Goal: Information Seeking & Learning: Learn about a topic

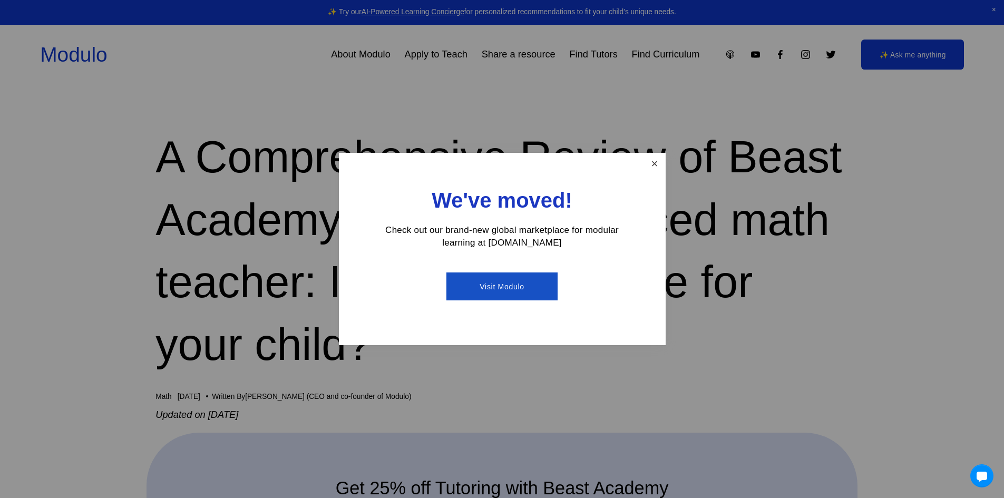
click at [653, 163] on link "Close" at bounding box center [654, 163] width 18 height 18
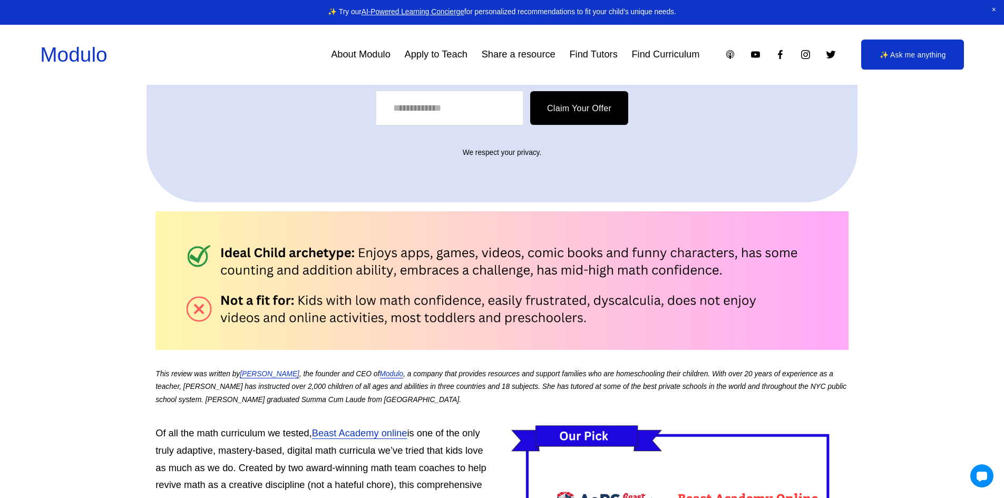
scroll to position [738, 0]
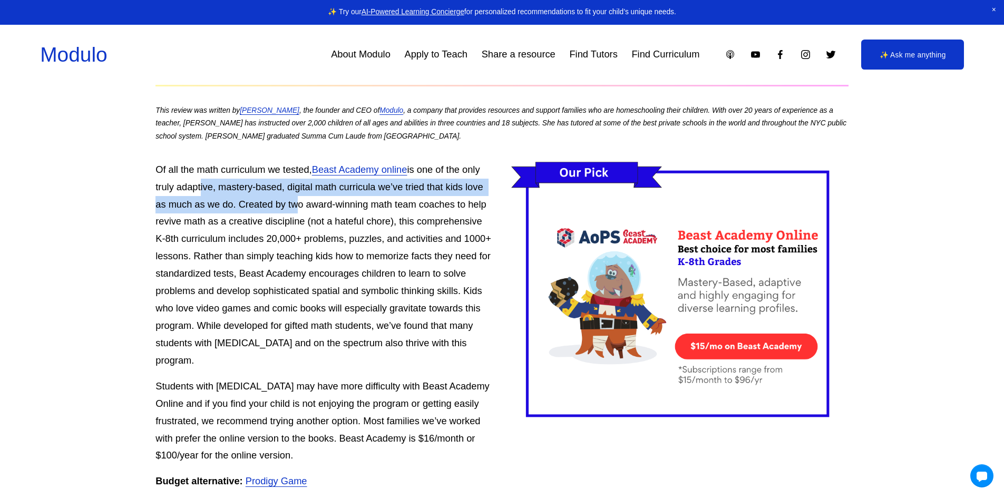
drag, startPoint x: 199, startPoint y: 195, endPoint x: 292, endPoint y: 210, distance: 93.4
click at [292, 210] on p "Of all the math curriculum we tested, Beast Academy online is one of the only t…" at bounding box center [502, 265] width 693 height 208
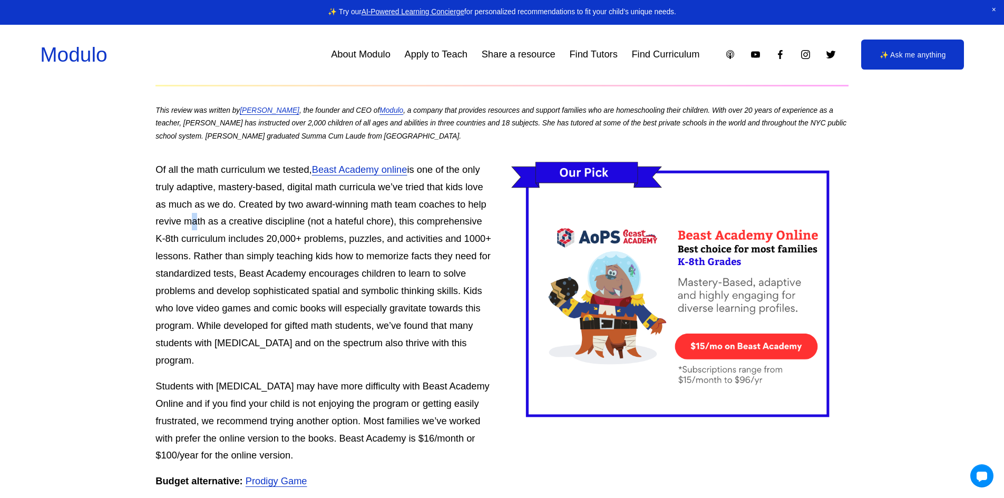
drag, startPoint x: 185, startPoint y: 224, endPoint x: 192, endPoint y: 224, distance: 7.9
click at [192, 224] on p "Of all the math curriculum we tested, Beast Academy online is one of the only t…" at bounding box center [502, 265] width 693 height 208
drag, startPoint x: 190, startPoint y: 238, endPoint x: 343, endPoint y: 256, distance: 153.4
click at [424, 249] on p "Of all the math curriculum we tested, Beast Academy online is one of the only t…" at bounding box center [502, 265] width 693 height 208
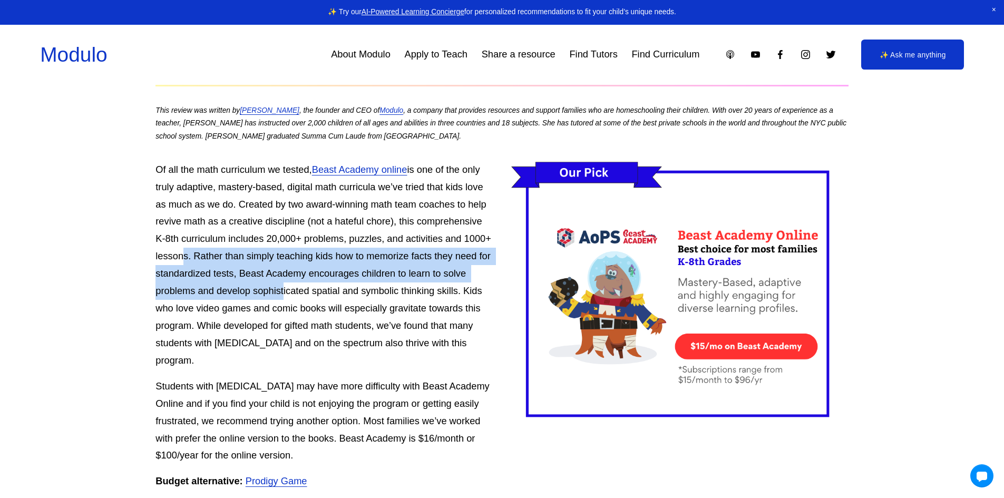
drag, startPoint x: 179, startPoint y: 259, endPoint x: 280, endPoint y: 291, distance: 106.7
click at [280, 291] on p "Of all the math curriculum we tested, Beast Academy online is one of the only t…" at bounding box center [502, 265] width 693 height 208
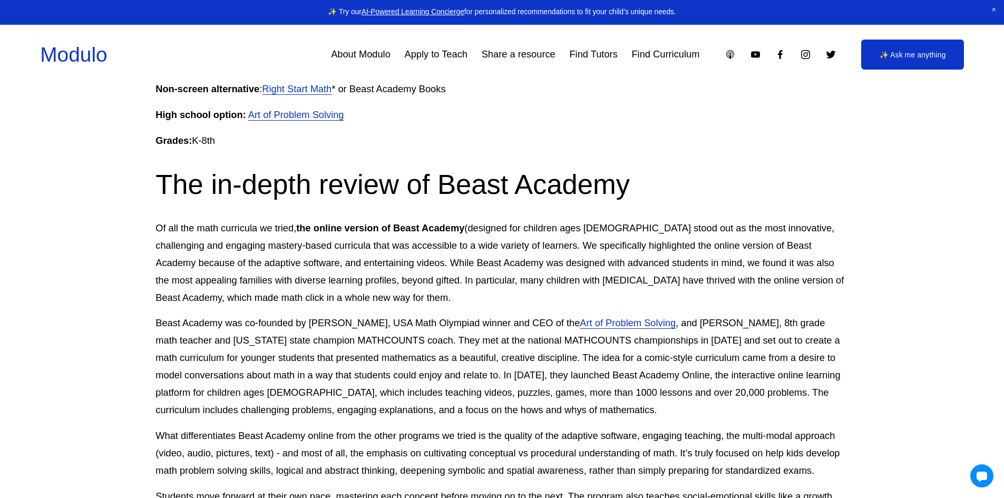
scroll to position [1213, 0]
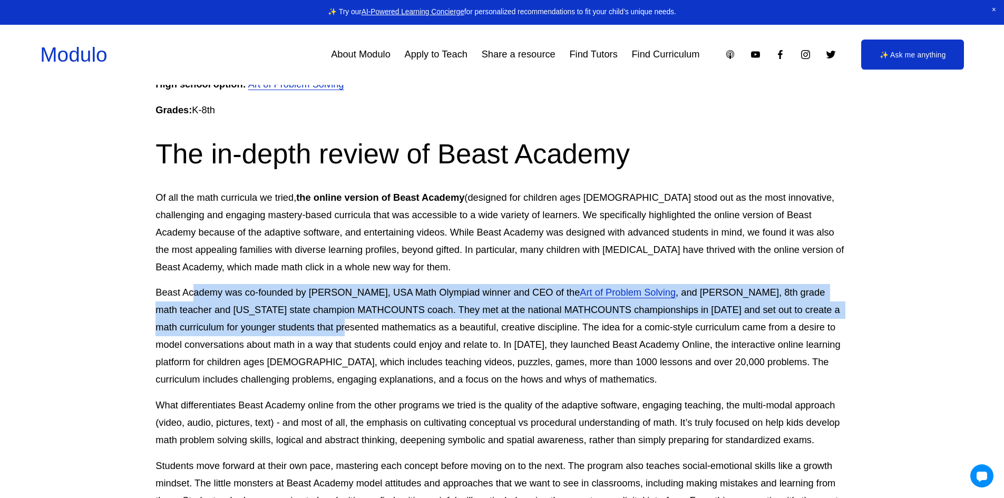
drag, startPoint x: 200, startPoint y: 274, endPoint x: 305, endPoint y: 311, distance: 111.2
click at [305, 311] on p "Beast Academy was co-founded by [PERSON_NAME], USA Math Olympiad winner and CEO…" at bounding box center [502, 336] width 693 height 104
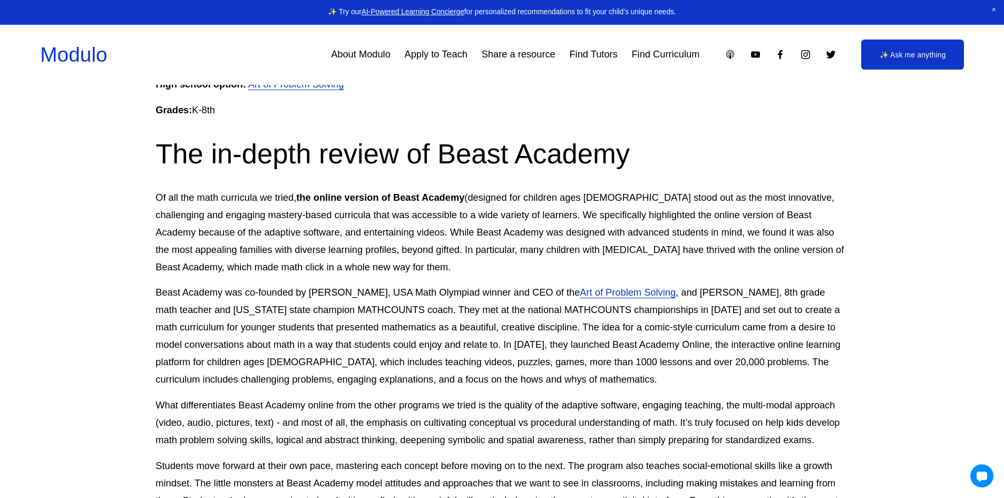
click at [402, 326] on p "Beast Academy was co-founded by [PERSON_NAME], USA Math Olympiad winner and CEO…" at bounding box center [502, 336] width 693 height 104
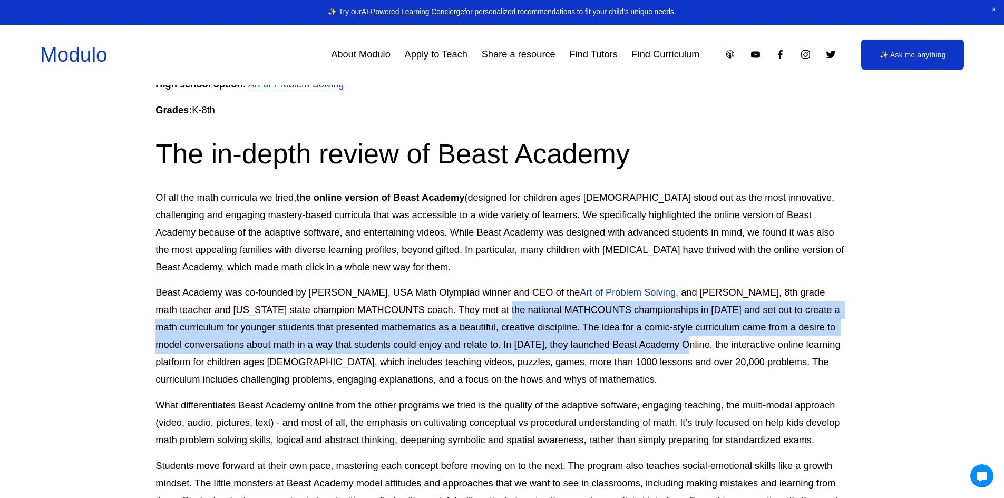
drag, startPoint x: 478, startPoint y: 292, endPoint x: 643, endPoint y: 324, distance: 168.6
click at [643, 324] on p "Beast Academy was co-founded by [PERSON_NAME], USA Math Olympiad winner and CEO…" at bounding box center [502, 336] width 693 height 104
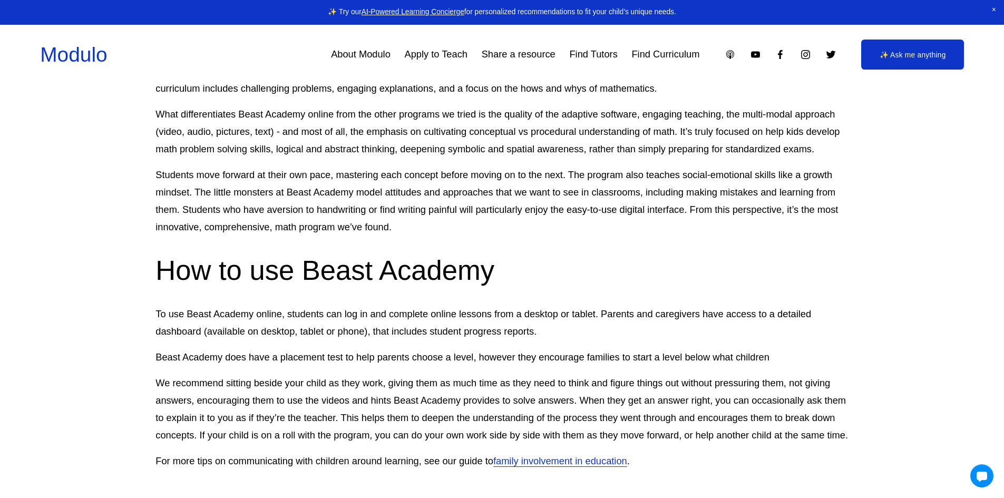
scroll to position [1529, 0]
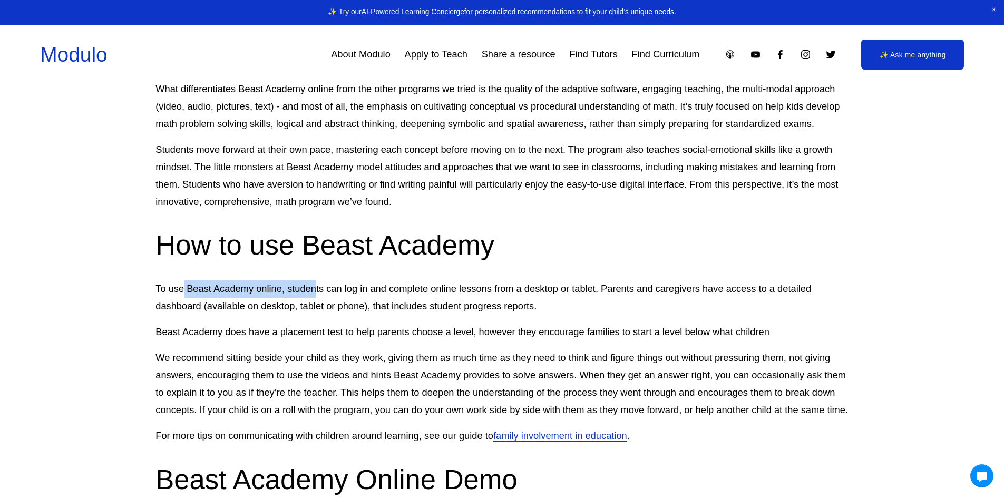
drag, startPoint x: 183, startPoint y: 277, endPoint x: 316, endPoint y: 277, distance: 132.9
click at [316, 280] on p "To use Beast Academy online, students can log in and complete online lessons fr…" at bounding box center [502, 297] width 693 height 35
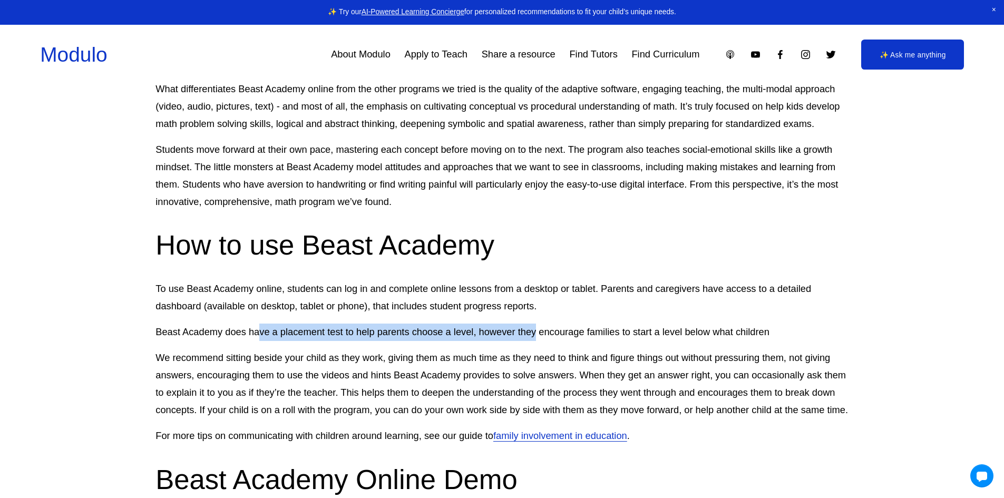
drag, startPoint x: 259, startPoint y: 319, endPoint x: 537, endPoint y: 316, distance: 278.4
click at [537, 324] on p "Beast Academy does have a placement test to help parents choose a level, howeve…" at bounding box center [502, 332] width 693 height 17
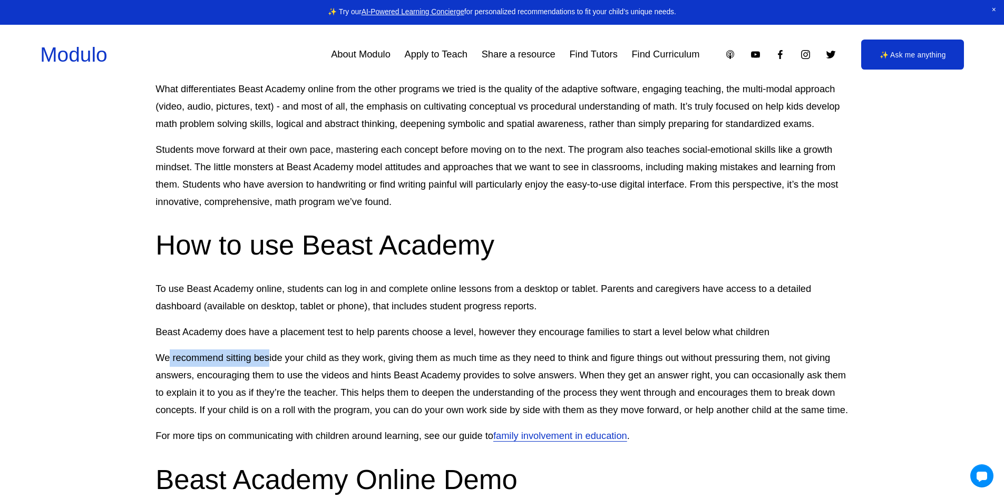
drag, startPoint x: 172, startPoint y: 343, endPoint x: 268, endPoint y: 344, distance: 96.0
click at [268, 350] on p "We recommend sitting beside your child as they work, giving them as much time a…" at bounding box center [502, 385] width 693 height 70
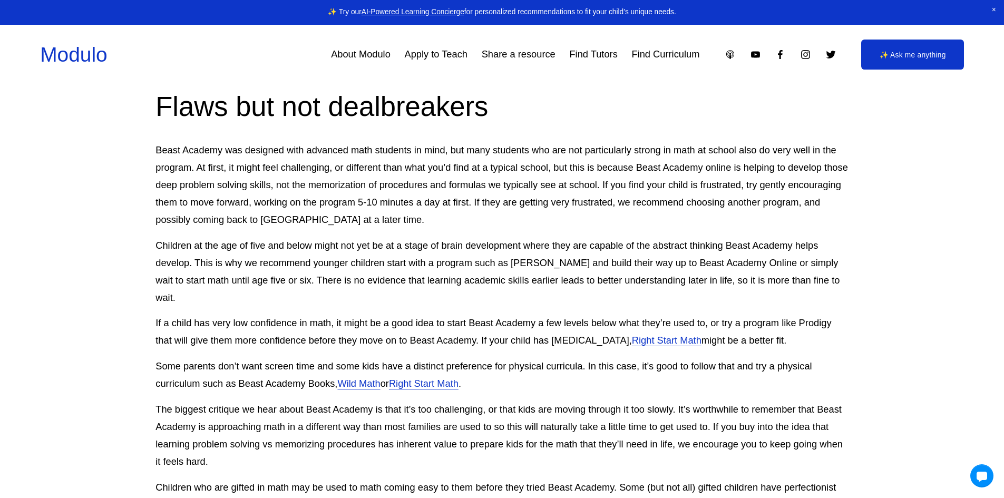
scroll to position [2373, 0]
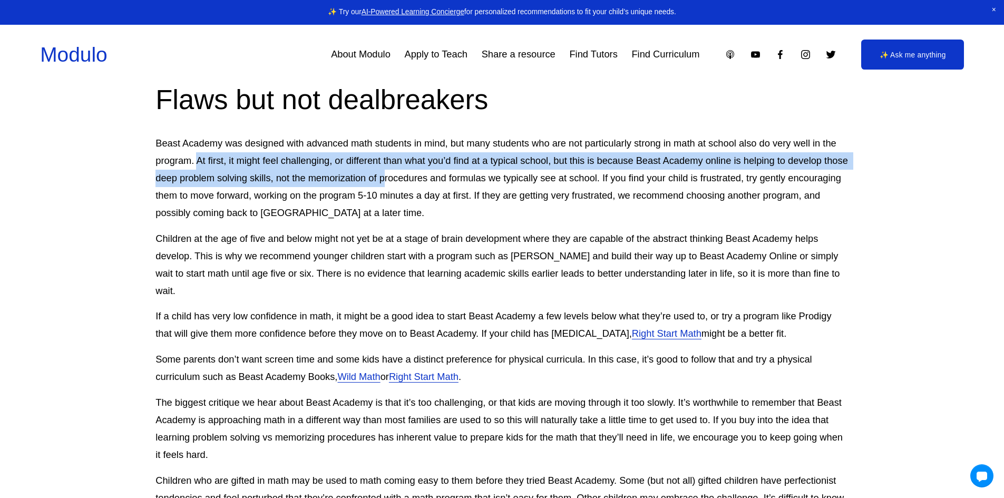
drag, startPoint x: 199, startPoint y: 164, endPoint x: 409, endPoint y: 184, distance: 211.3
click at [409, 184] on p "Beast Academy was designed with advanced math students in mind, but many studen…" at bounding box center [502, 178] width 693 height 87
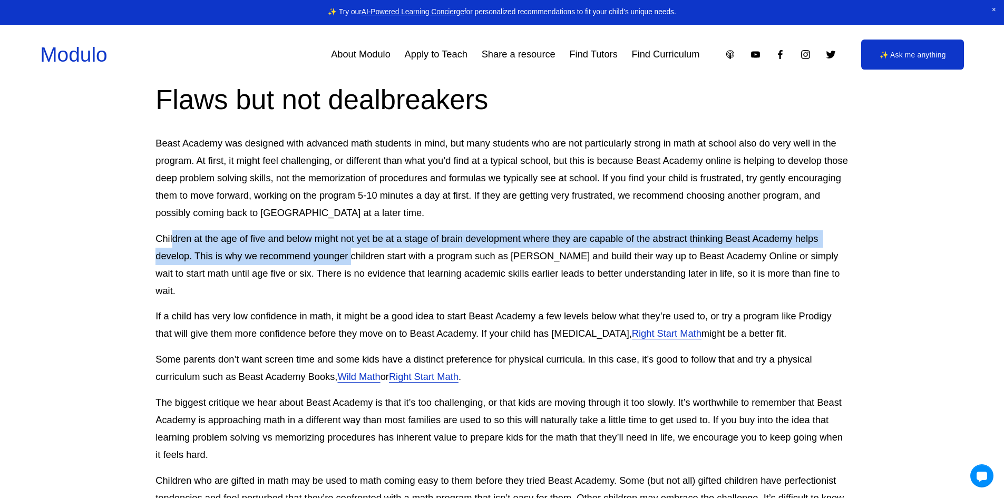
drag, startPoint x: 200, startPoint y: 239, endPoint x: 354, endPoint y: 255, distance: 154.8
click at [354, 255] on p "Children at the age of five and below might not yet be at a stage of brain deve…" at bounding box center [502, 265] width 693 height 70
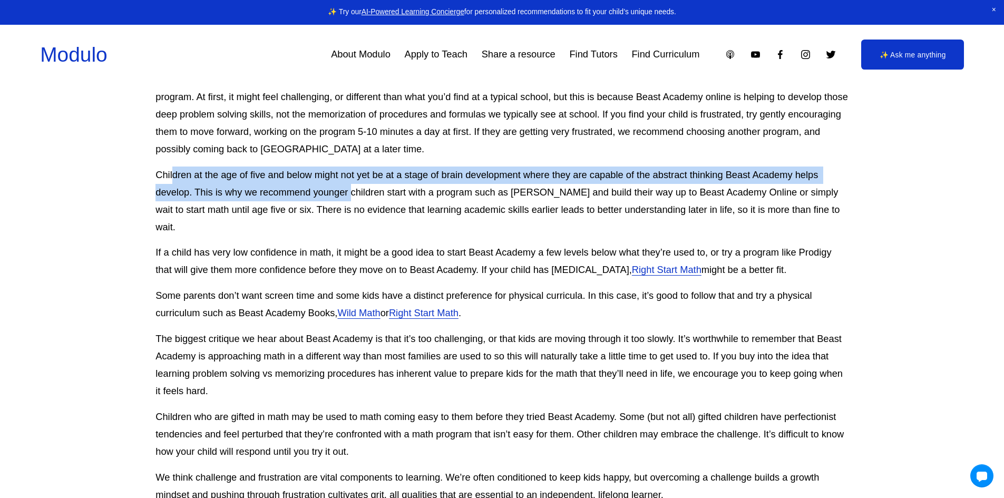
scroll to position [2478, 0]
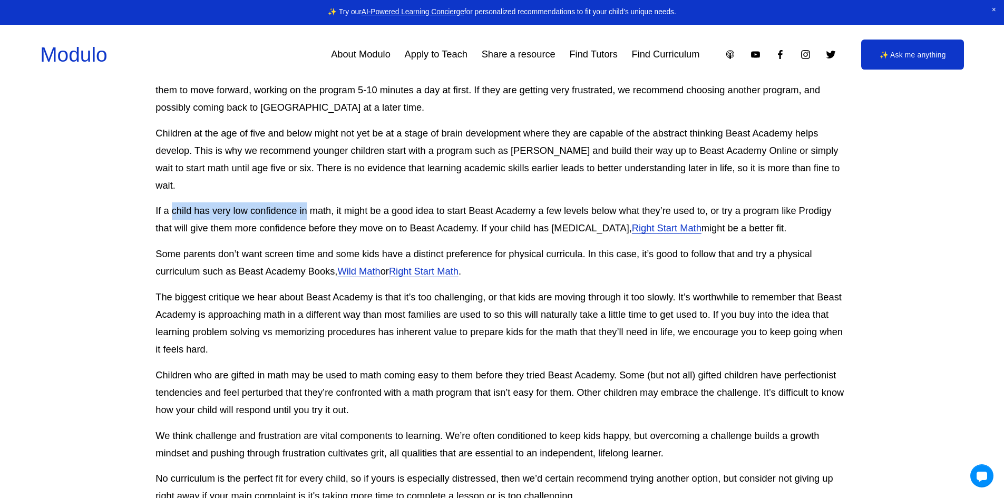
drag, startPoint x: 191, startPoint y: 193, endPoint x: 305, endPoint y: 206, distance: 115.1
click at [305, 206] on p "If a child has very low confidence in math, it might be a good idea to start Be…" at bounding box center [502, 219] width 693 height 35
drag, startPoint x: 179, startPoint y: 216, endPoint x: 372, endPoint y: 219, distance: 193.0
click at [372, 219] on p "If a child has very low confidence in math, it might be a good idea to start Be…" at bounding box center [502, 219] width 693 height 35
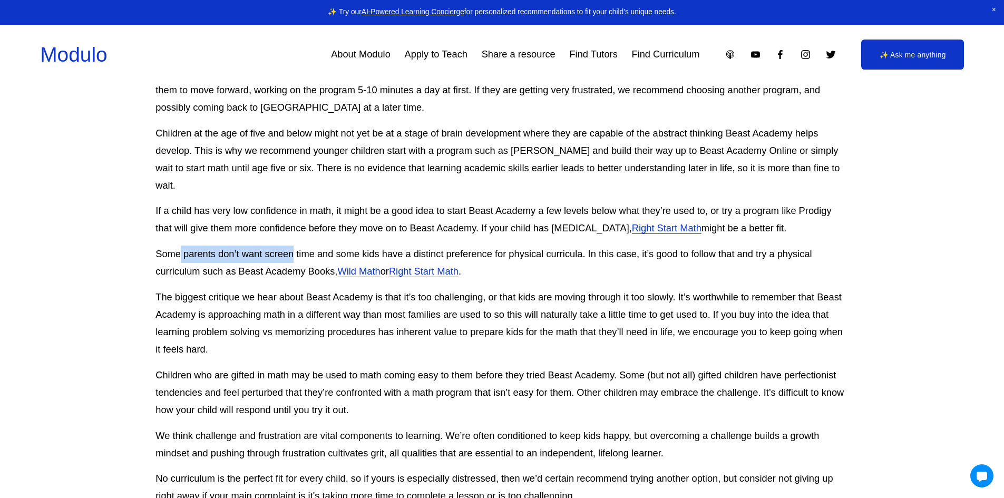
drag, startPoint x: 181, startPoint y: 240, endPoint x: 294, endPoint y: 237, distance: 113.4
click at [294, 246] on p "Some parents don’t want screen time and some kids have a distinct preference fo…" at bounding box center [502, 263] width 693 height 35
drag, startPoint x: 161, startPoint y: 258, endPoint x: 223, endPoint y: 258, distance: 62.2
click at [223, 258] on p "Some parents don’t want screen time and some kids have a distinct preference fo…" at bounding box center [502, 263] width 693 height 35
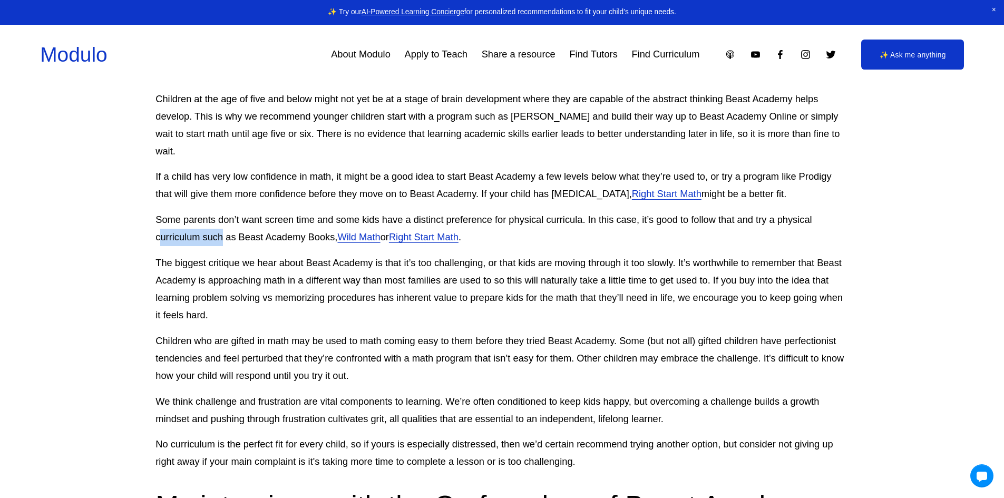
scroll to position [2531, 0]
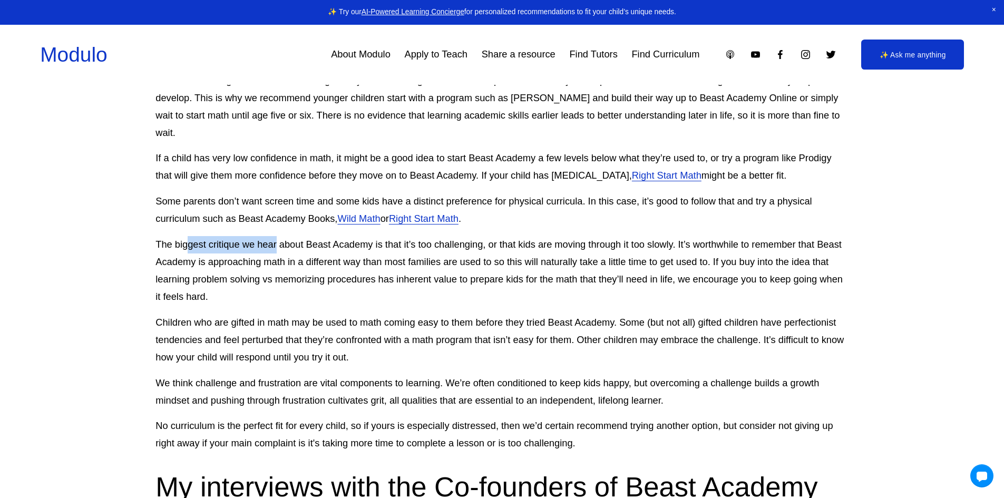
drag, startPoint x: 189, startPoint y: 239, endPoint x: 277, endPoint y: 238, distance: 88.6
click at [277, 238] on p "The biggest critique we hear about Beast Academy is that it’s too challenging, …" at bounding box center [502, 271] width 693 height 70
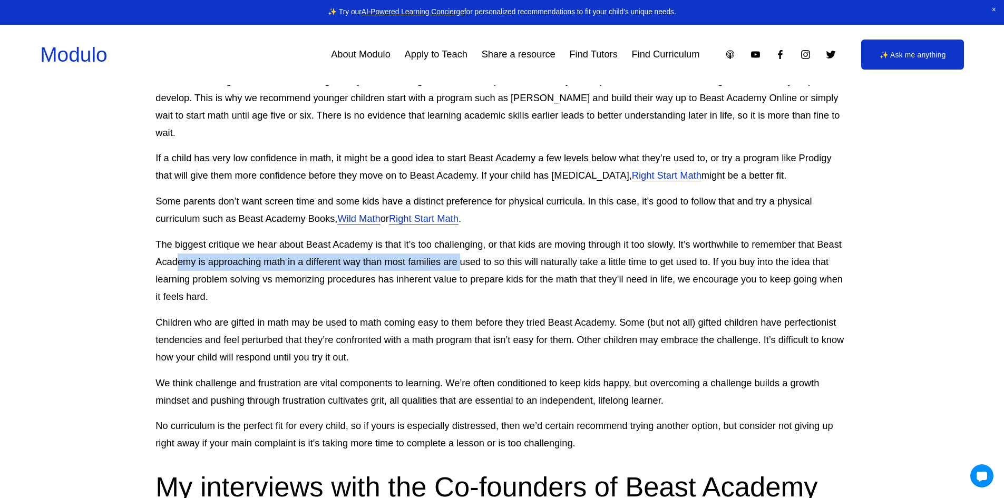
drag, startPoint x: 176, startPoint y: 251, endPoint x: 462, endPoint y: 250, distance: 286.3
click at [462, 250] on p "The biggest critique we hear about Beast Academy is that it’s too challenging, …" at bounding box center [502, 271] width 693 height 70
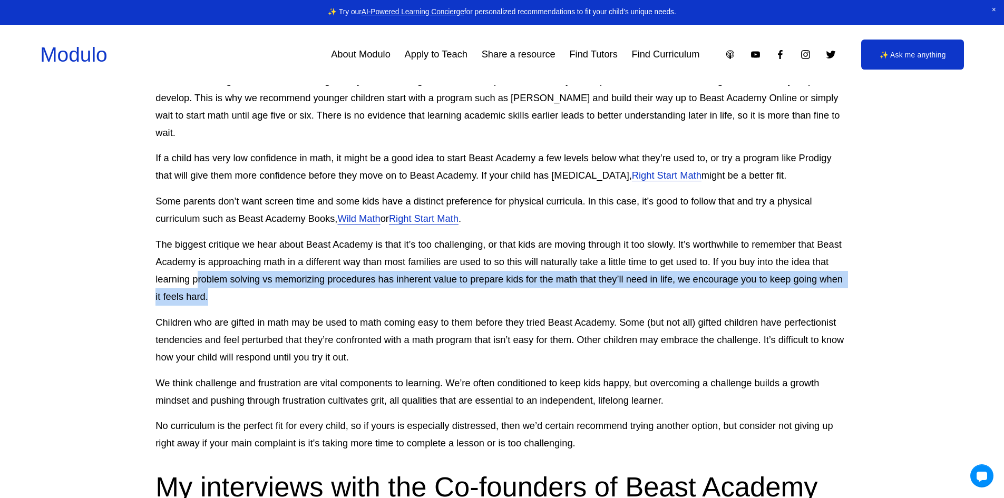
drag, startPoint x: 198, startPoint y: 265, endPoint x: 377, endPoint y: 277, distance: 179.1
click at [377, 277] on p "The biggest critique we hear about Beast Academy is that it’s too challenging, …" at bounding box center [502, 271] width 693 height 70
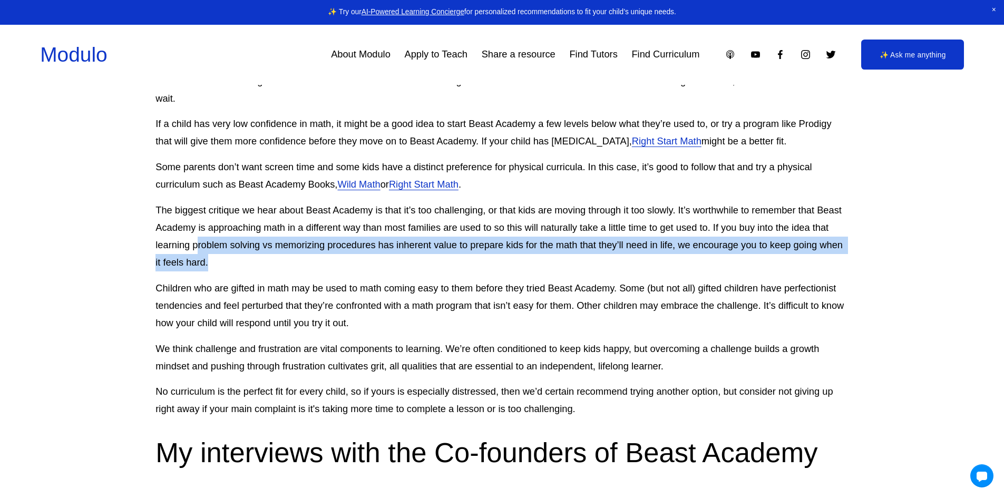
scroll to position [2583, 0]
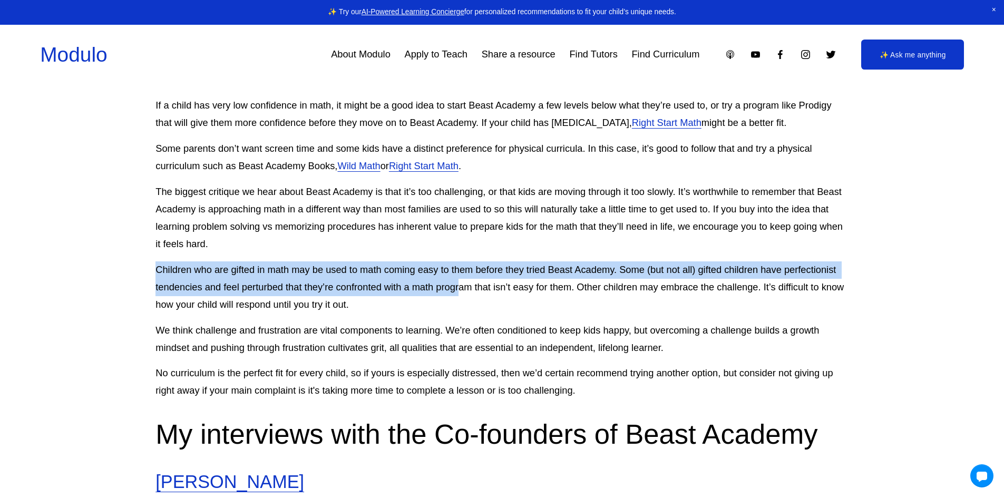
drag, startPoint x: 157, startPoint y: 256, endPoint x: 460, endPoint y: 269, distance: 303.4
click at [460, 269] on p "Children who are gifted in math may be used to math coming easy to them before …" at bounding box center [502, 288] width 693 height 52
click at [213, 278] on p "Children who are gifted in math may be used to math coming easy to them before …" at bounding box center [502, 288] width 693 height 52
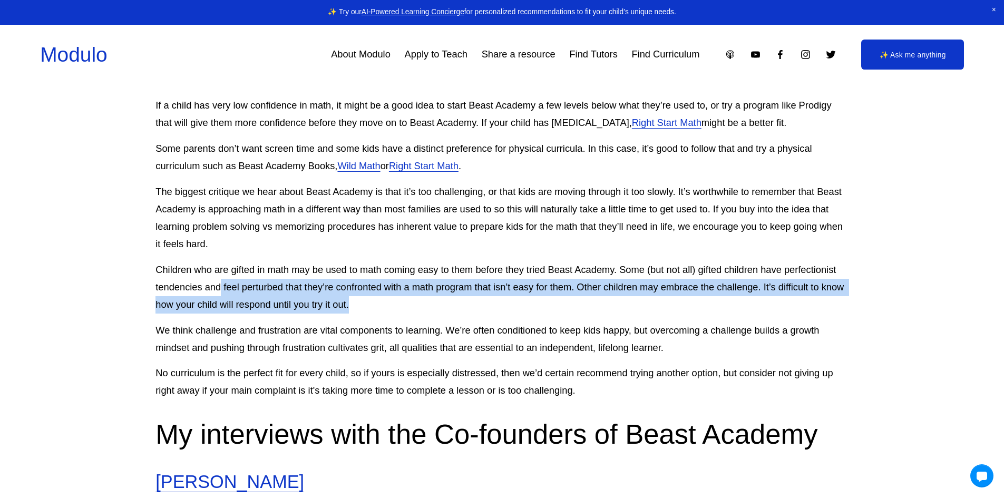
drag, startPoint x: 221, startPoint y: 272, endPoint x: 373, endPoint y: 289, distance: 152.3
click at [373, 289] on p "Children who are gifted in math may be used to math coming easy to them before …" at bounding box center [502, 288] width 693 height 52
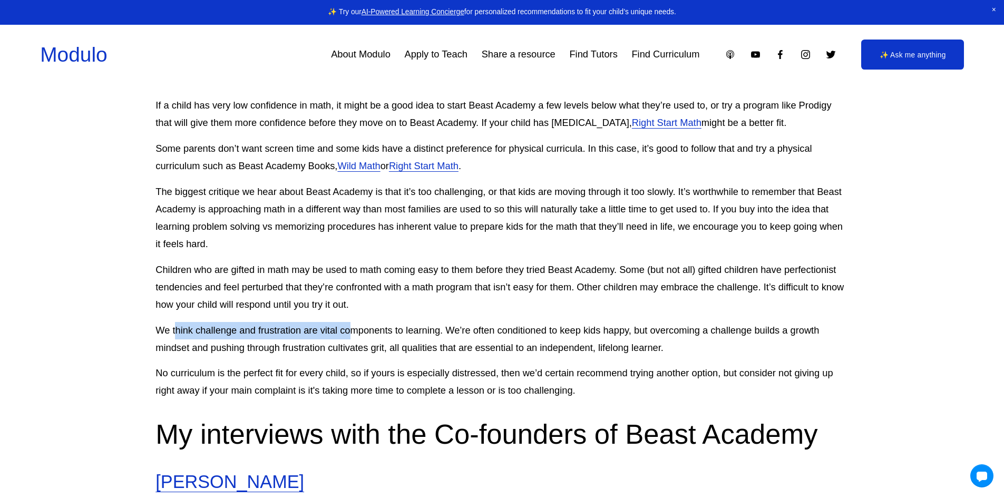
drag, startPoint x: 176, startPoint y: 315, endPoint x: 349, endPoint y: 320, distance: 172.5
click at [349, 322] on p "We think challenge and frustration are vital components to learning. We’re ofte…" at bounding box center [502, 339] width 693 height 35
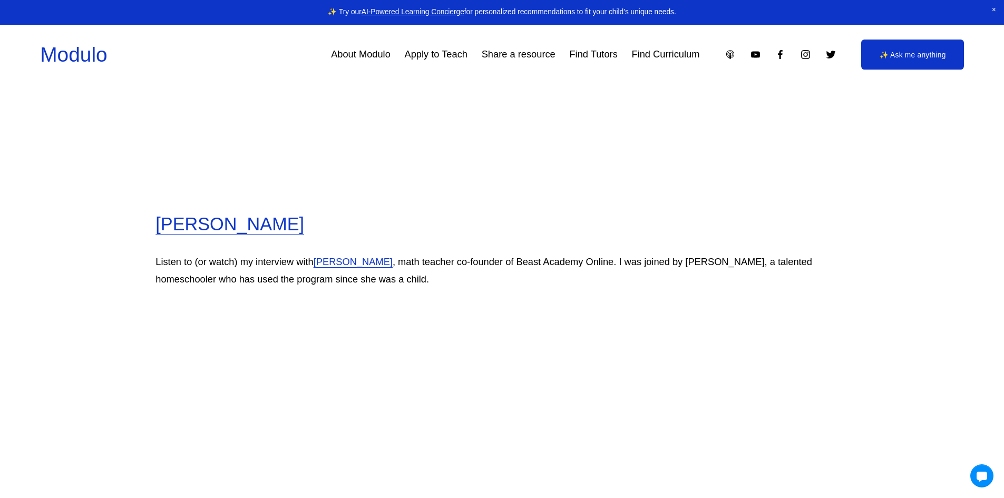
scroll to position [3374, 0]
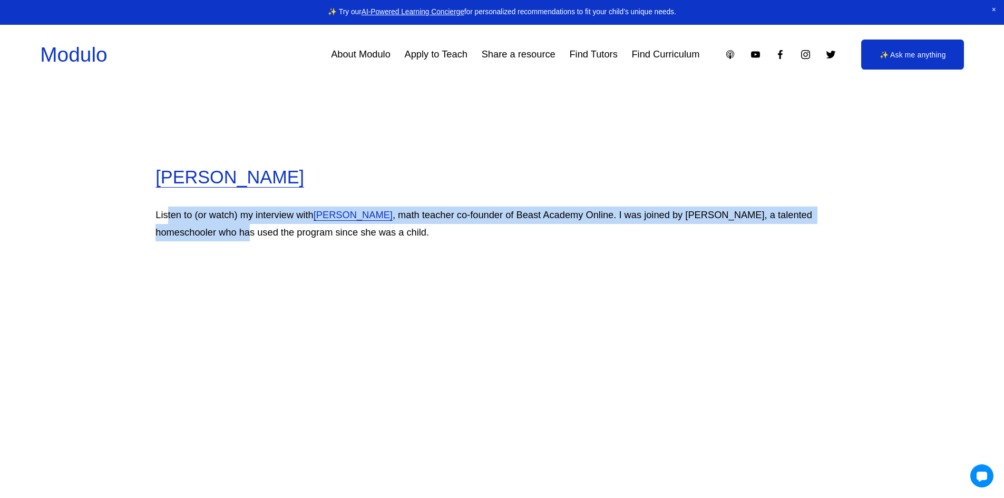
drag, startPoint x: 168, startPoint y: 202, endPoint x: 191, endPoint y: 220, distance: 29.6
click at [191, 220] on p "Listen to (or watch) my interview with [PERSON_NAME] , math teacher co-founder …" at bounding box center [502, 224] width 693 height 35
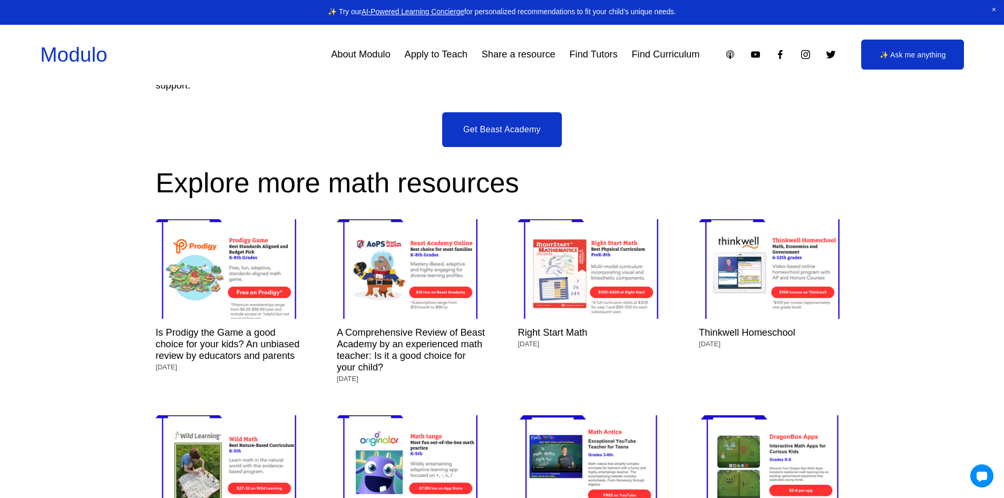
scroll to position [4692, 0]
